Goal: Check status: Check status

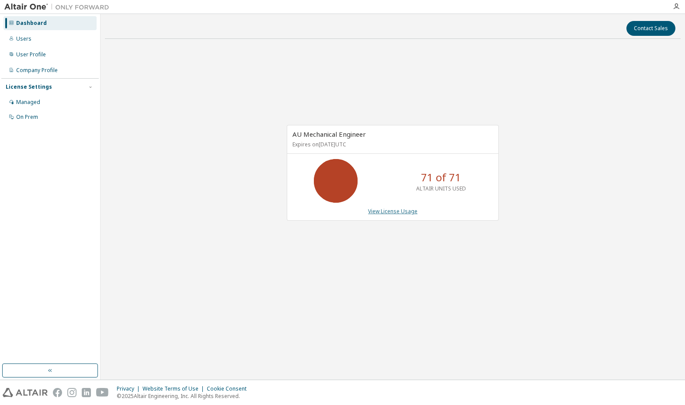
click at [399, 212] on link "View License Usage" at bounding box center [392, 211] width 49 height 7
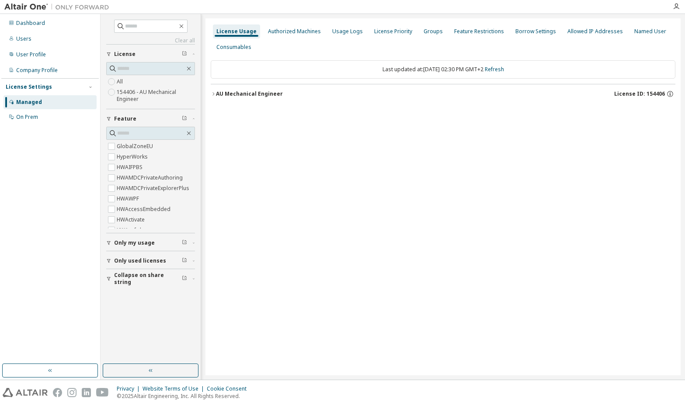
click at [215, 93] on icon "button" at bounding box center [213, 93] width 5 height 5
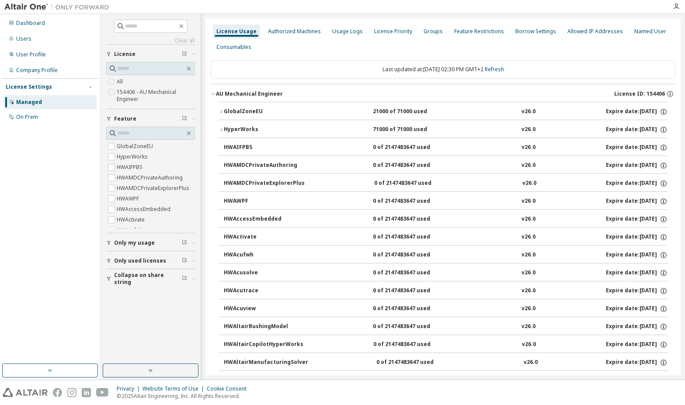
click at [222, 129] on icon "button" at bounding box center [221, 129] width 5 height 5
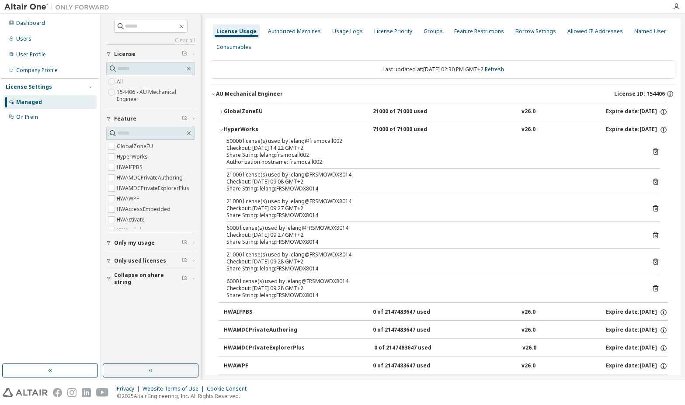
click at [306, 147] on div "Checkout: [DATE] 14:22 GMT+2" at bounding box center [432, 148] width 412 height 7
click at [654, 152] on icon at bounding box center [656, 152] width 8 height 8
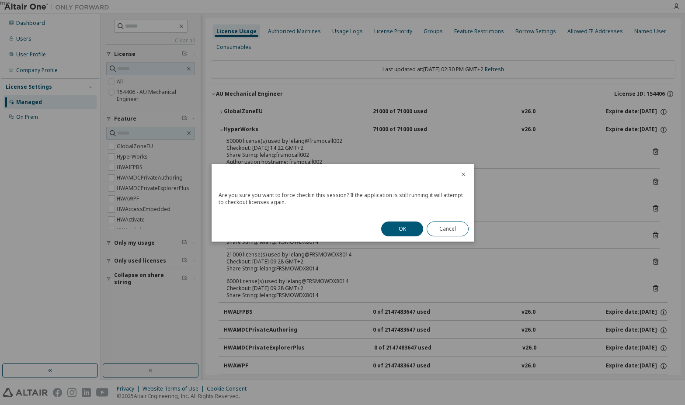
click at [409, 229] on button "OK" at bounding box center [402, 229] width 42 height 15
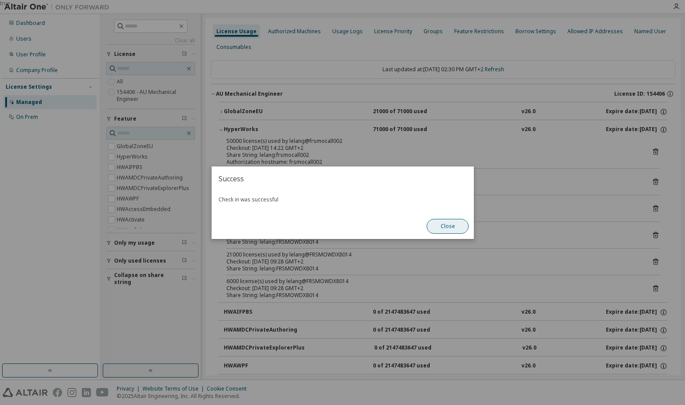
click at [457, 226] on button "Close" at bounding box center [448, 226] width 42 height 15
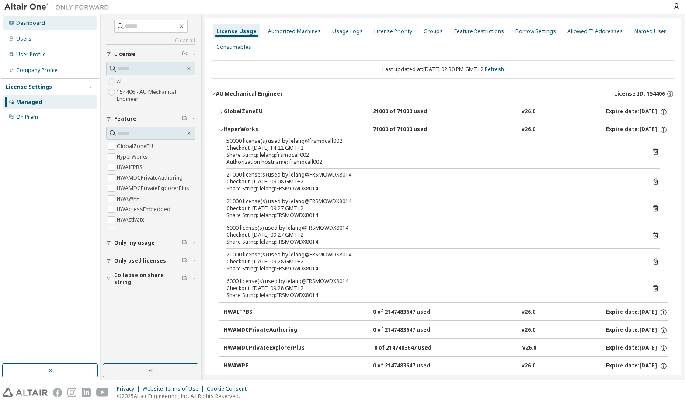
click at [18, 22] on div "Dashboard" at bounding box center [30, 23] width 29 height 7
